Goal: Information Seeking & Learning: Learn about a topic

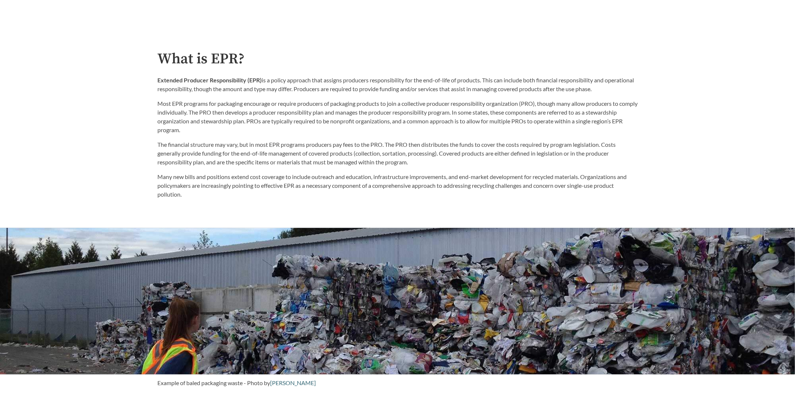
scroll to position [402, 0]
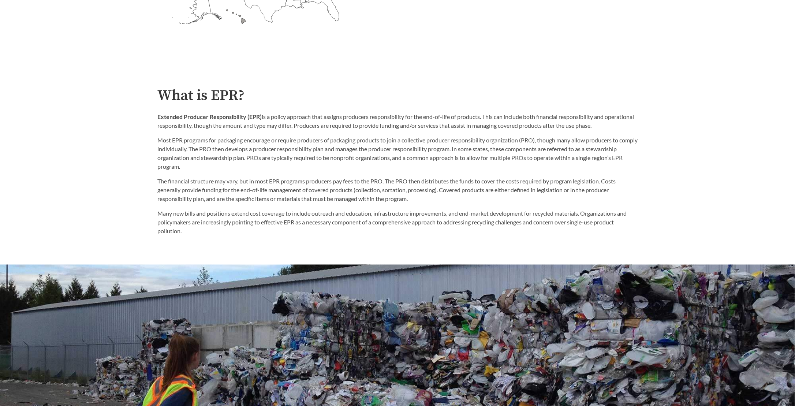
click at [159, 96] on h2 "What is EPR?" at bounding box center [397, 95] width 480 height 16
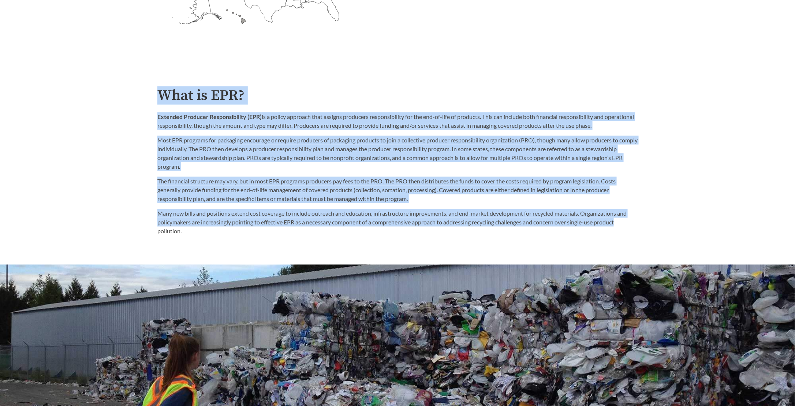
drag, startPoint x: 161, startPoint y: 94, endPoint x: 578, endPoint y: 217, distance: 434.5
click at [578, 217] on div "What is EPR? Extended Producer Responsibility (EPR) is a policy approach that a…" at bounding box center [397, 161] width 480 height 148
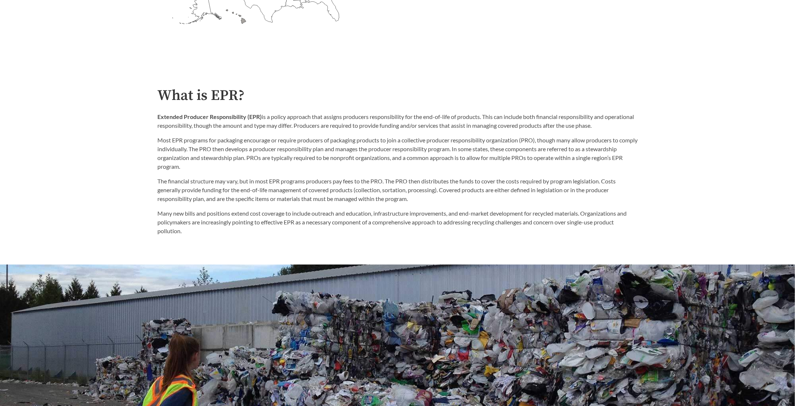
click at [195, 231] on p "Many new bills and positions extend cost coverage to include outreach and educa…" at bounding box center [397, 222] width 480 height 26
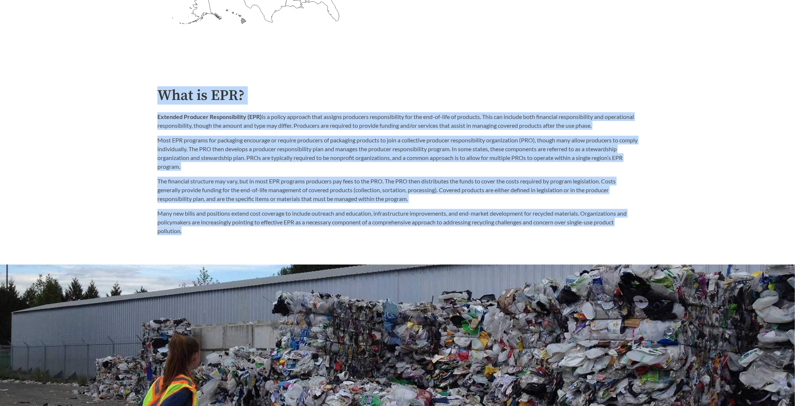
drag, startPoint x: 159, startPoint y: 94, endPoint x: 214, endPoint y: 238, distance: 153.8
copy div "What is EPR? Extended Producer Responsibility (EPR) is a policy approach that a…"
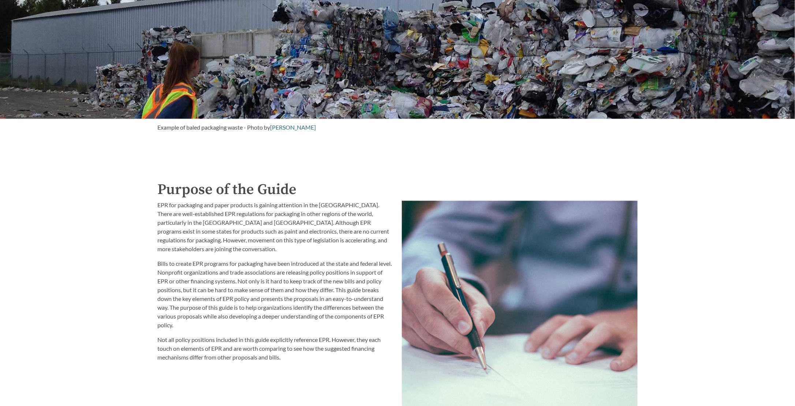
scroll to position [695, 0]
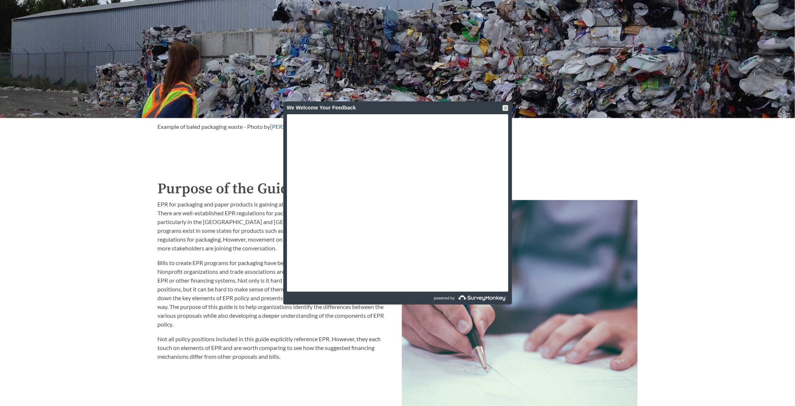
click at [113, 232] on div "Introduction to the Guide for EPR Proposals Search the Guide Alabama Introduced…" at bounding box center [397, 269] width 795 height 1842
click at [506, 108] on div at bounding box center [505, 108] width 6 height 6
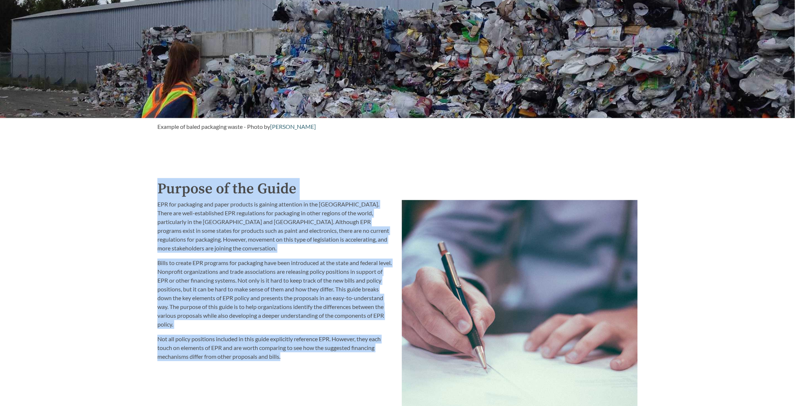
drag, startPoint x: 160, startPoint y: 189, endPoint x: 331, endPoint y: 374, distance: 252.2
click at [331, 374] on div "Purpose of the Guide EPR for packaging and paper products is gaining attention …" at bounding box center [397, 343] width 480 height 330
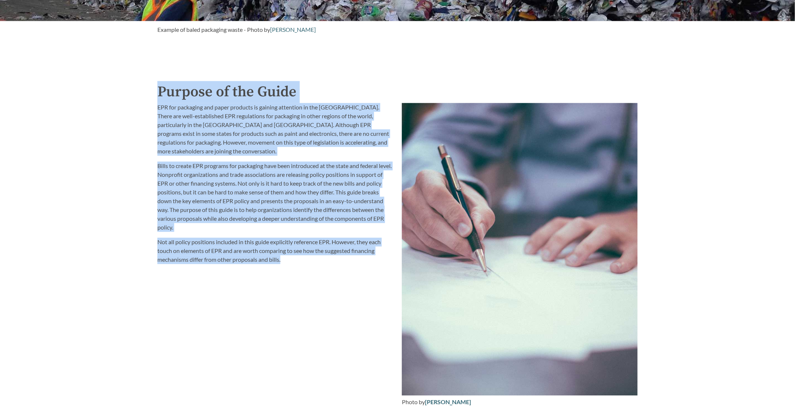
scroll to position [732, 0]
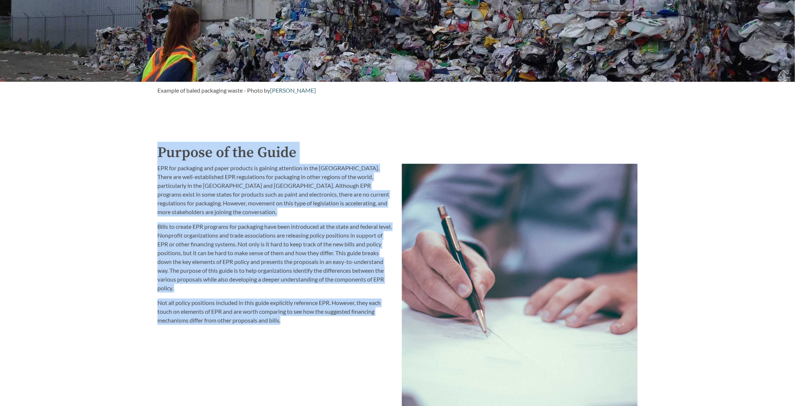
click at [135, 140] on div "Introduction to the Guide for EPR Proposals Search the Guide Alabama Introduced…" at bounding box center [397, 232] width 795 height 1842
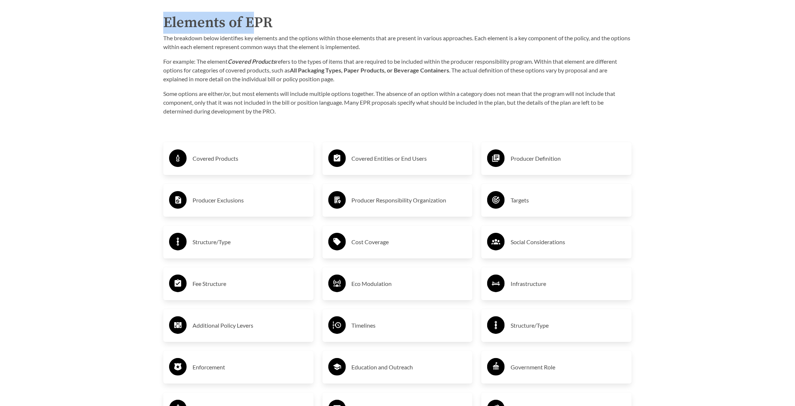
scroll to position [1207, 0]
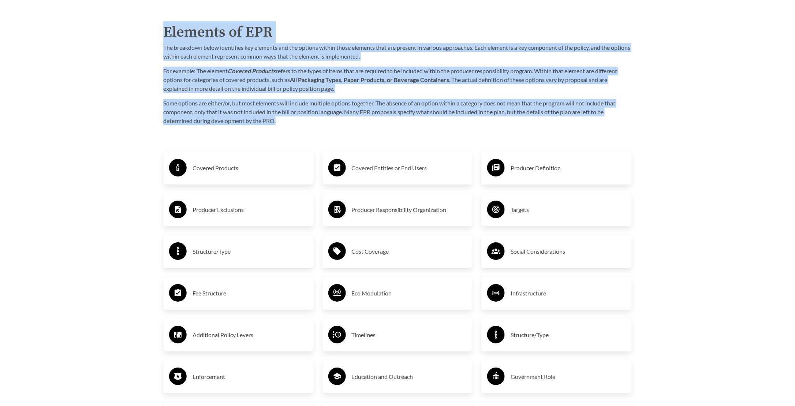
drag, startPoint x: 160, startPoint y: 151, endPoint x: 303, endPoint y: 117, distance: 147.7
click at [303, 117] on div "Purpose of the Guide EPR for packaging and paper products is gaining attention …" at bounding box center [397, 154] width 492 height 975
drag, startPoint x: 303, startPoint y: 117, endPoint x: 248, endPoint y: 83, distance: 64.9
copy div "Purpose of the Guide EPR for packaging and paper products is gaining attention …"
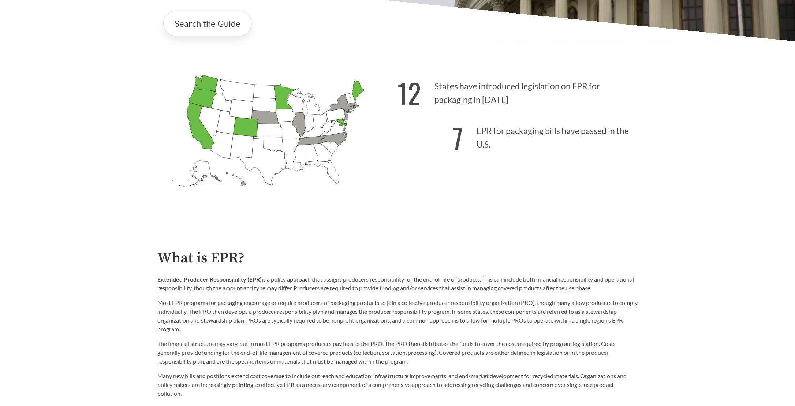
scroll to position [73, 0]
